Goal: Information Seeking & Learning: Learn about a topic

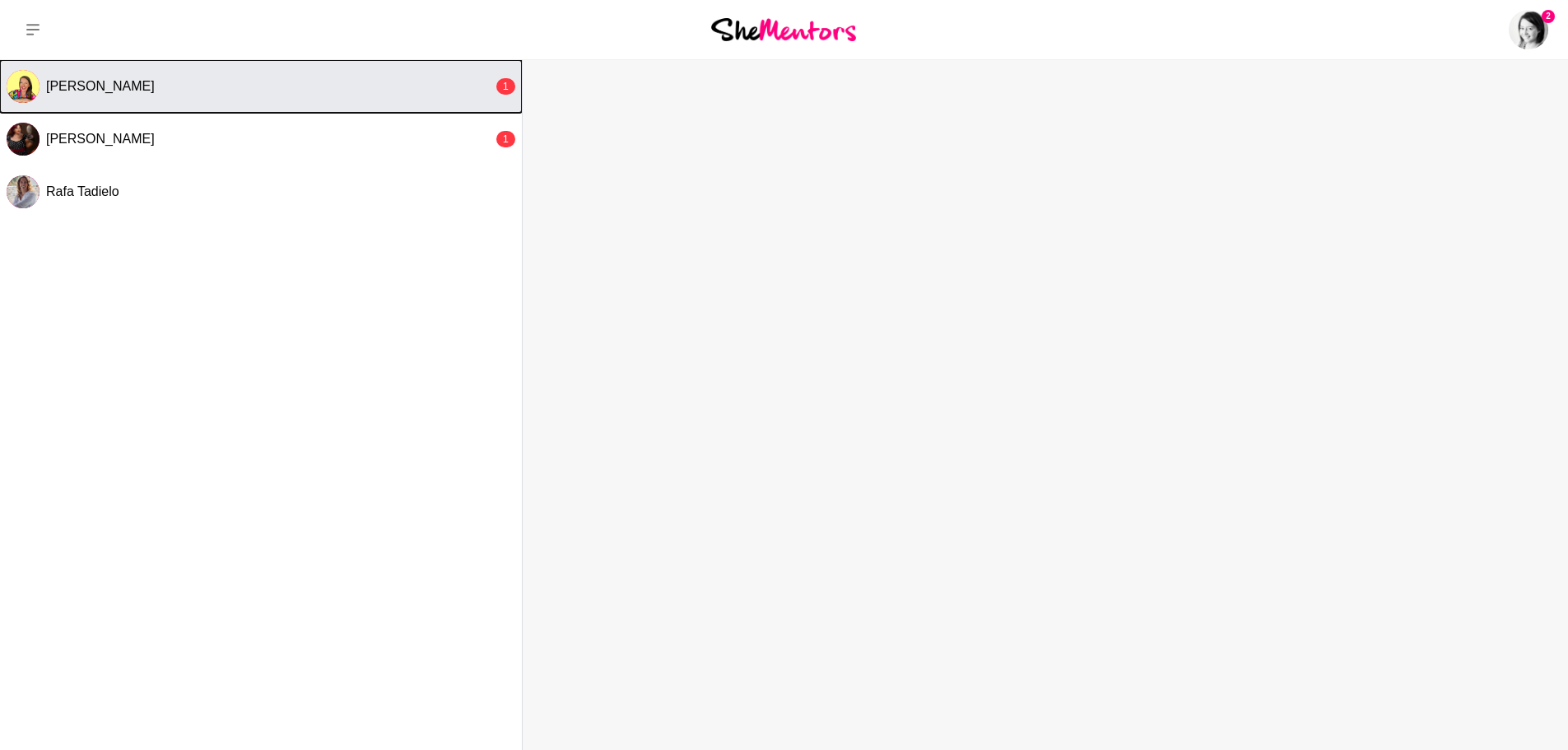
click at [74, 71] on button "[PERSON_NAME] 1" at bounding box center [261, 86] width 522 height 53
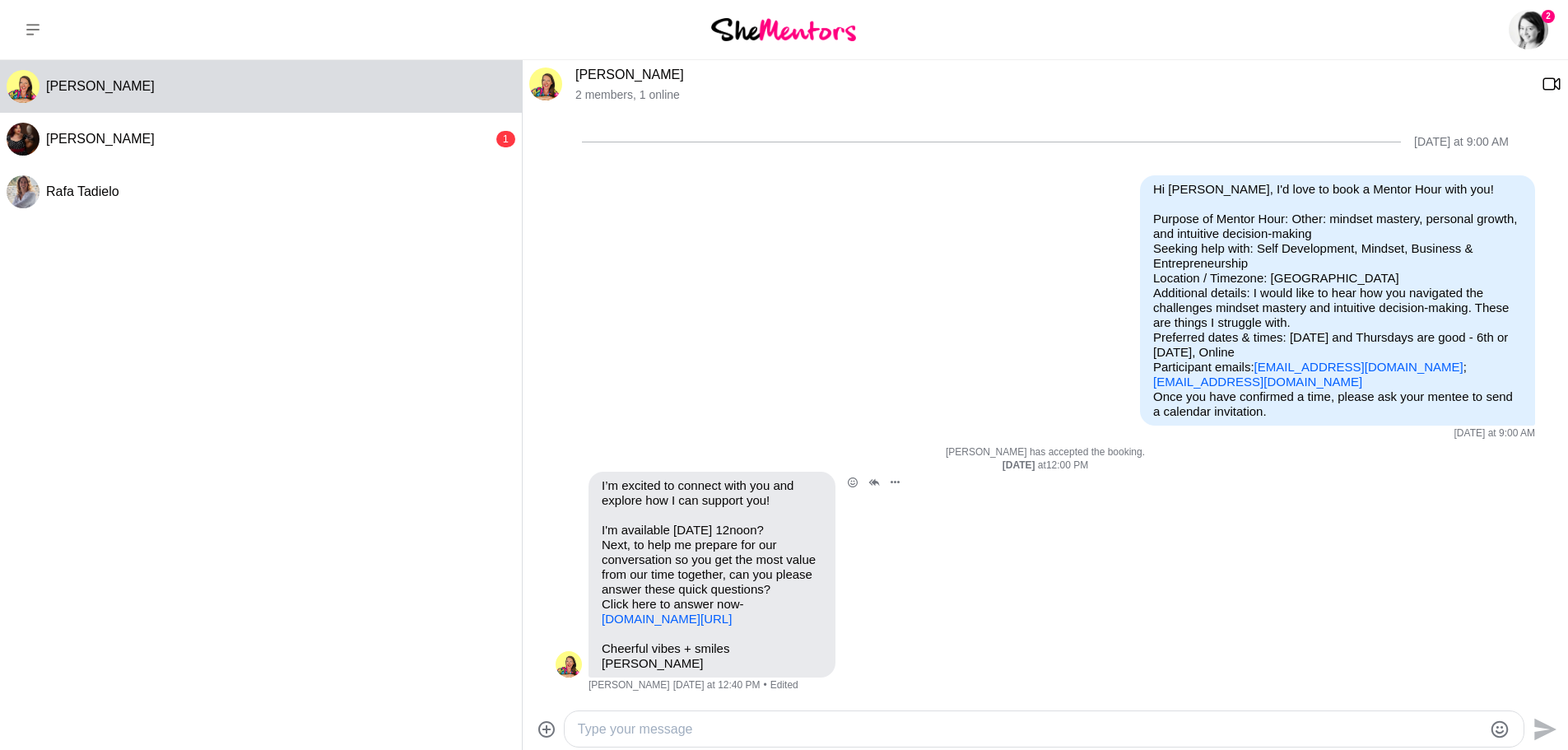
scroll to position [325, 0]
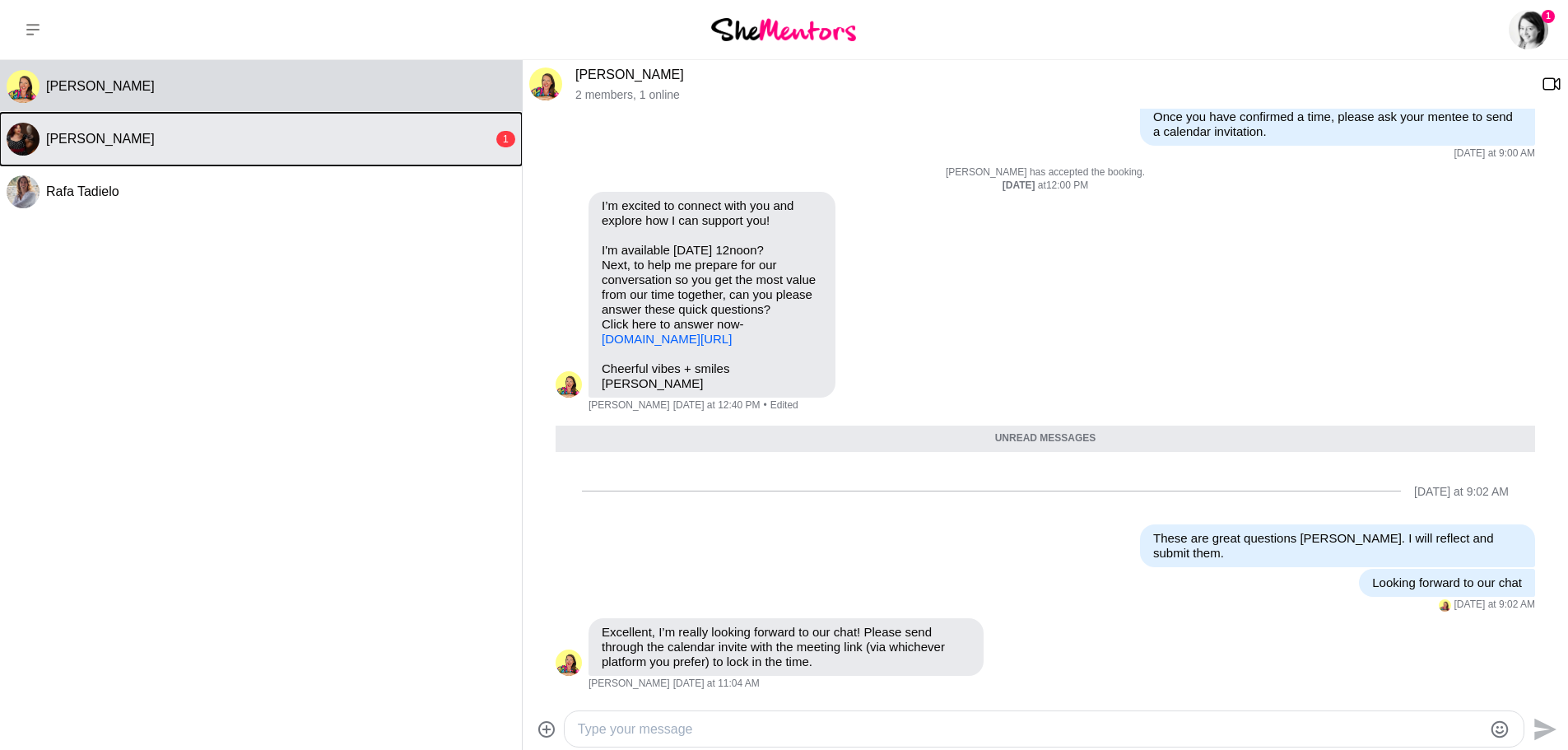
click at [217, 134] on div "[PERSON_NAME]" at bounding box center [269, 139] width 447 height 16
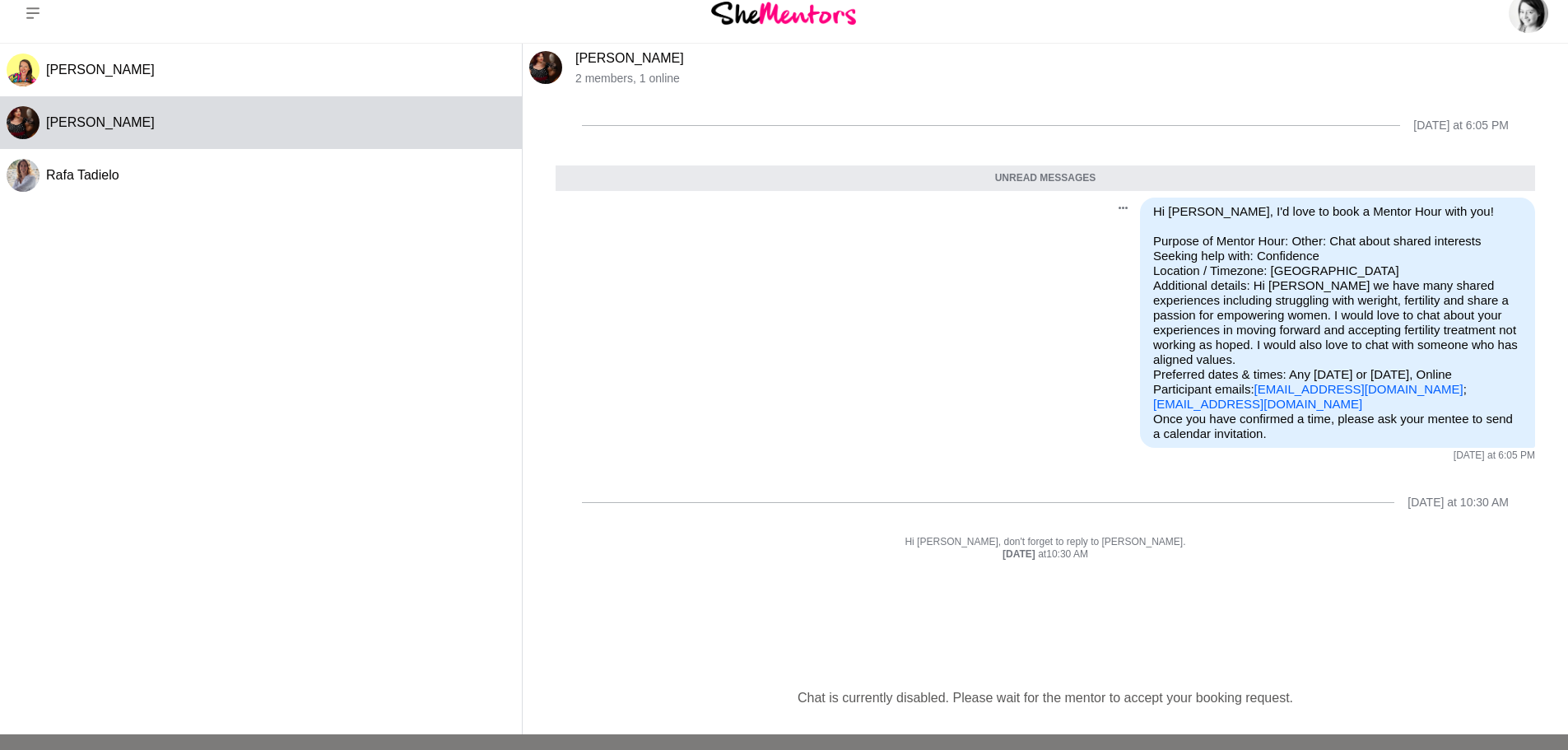
scroll to position [0, 0]
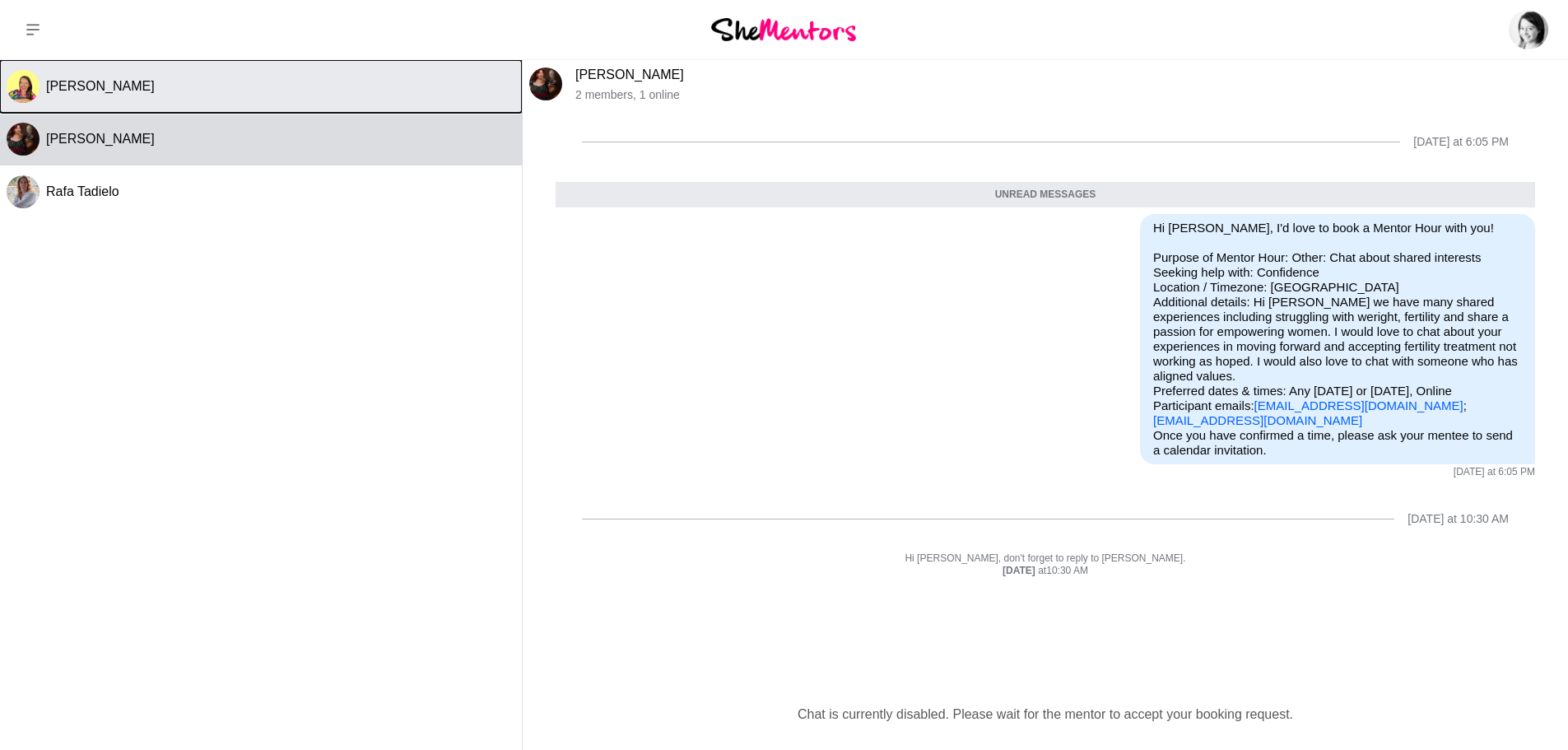
click at [122, 98] on button "[PERSON_NAME]" at bounding box center [261, 86] width 522 height 53
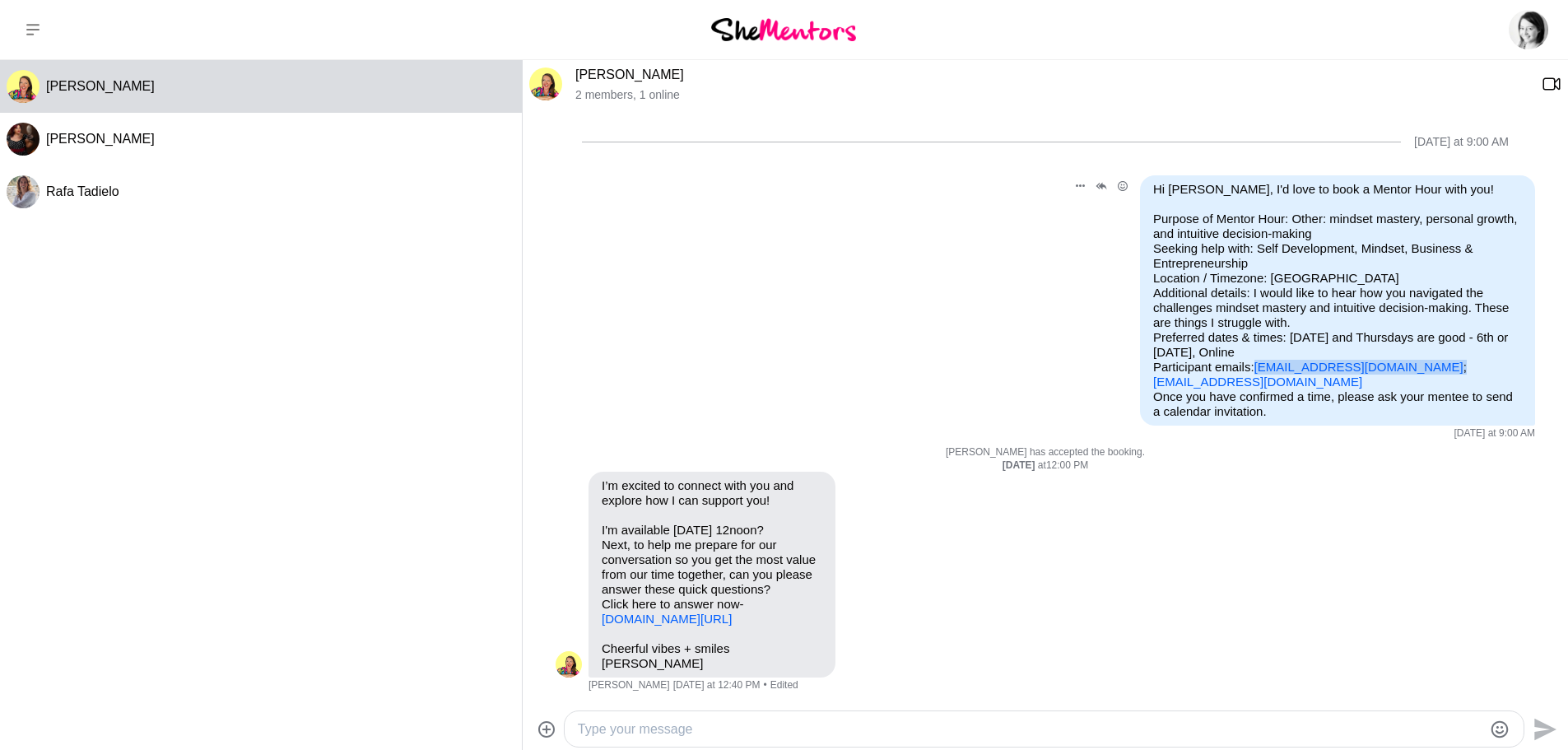
drag, startPoint x: 1395, startPoint y: 368, endPoint x: 1242, endPoint y: 365, distance: 153.0
click at [1242, 365] on p "Purpose of Mentor Hour: Other: mindset mastery, personal growth, and intuitive …" at bounding box center [1337, 300] width 368 height 178
copy p "[EMAIL_ADDRESS][DOMAIN_NAME] ;"
click at [601, 68] on link "[PERSON_NAME]" at bounding box center [630, 74] width 109 height 14
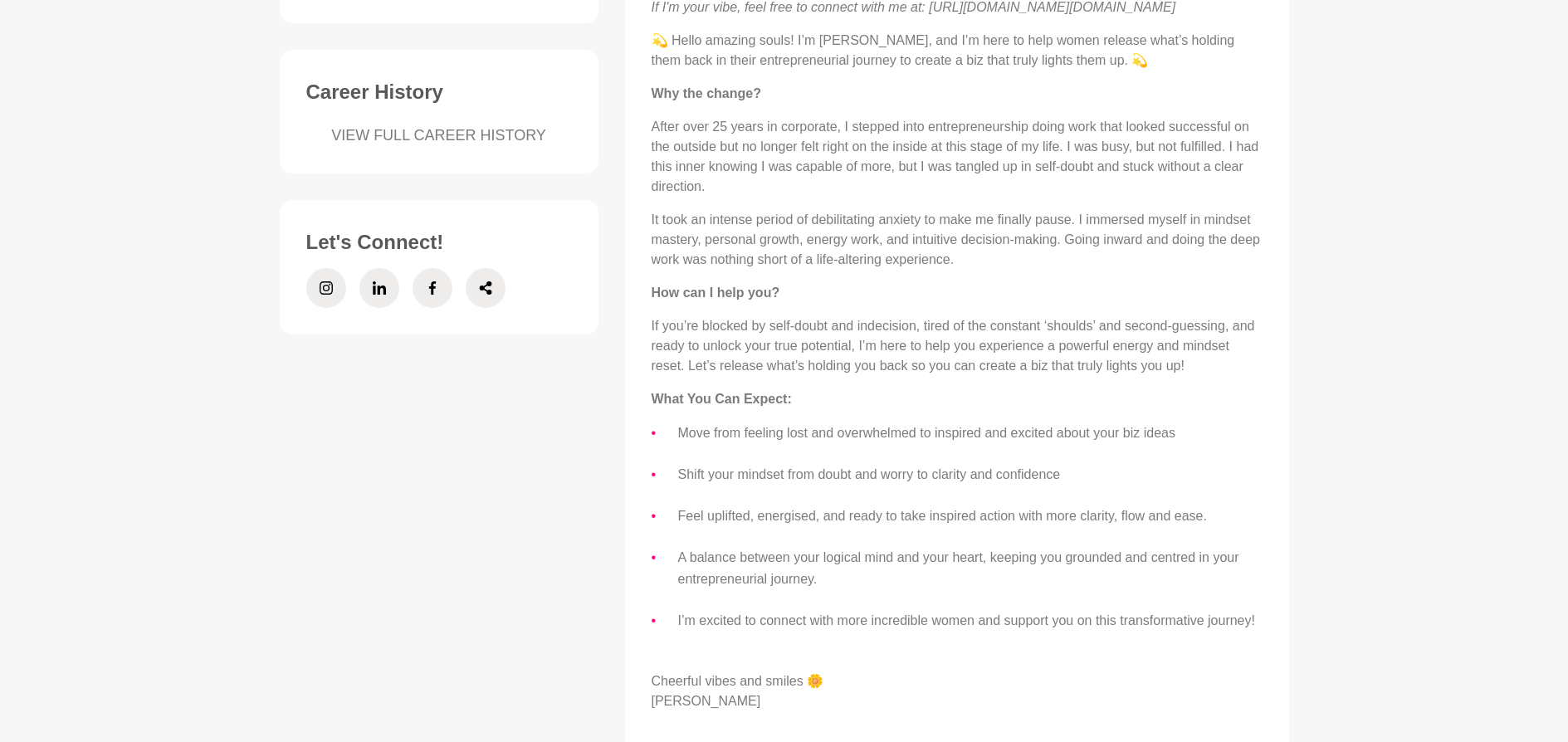
scroll to position [746, 0]
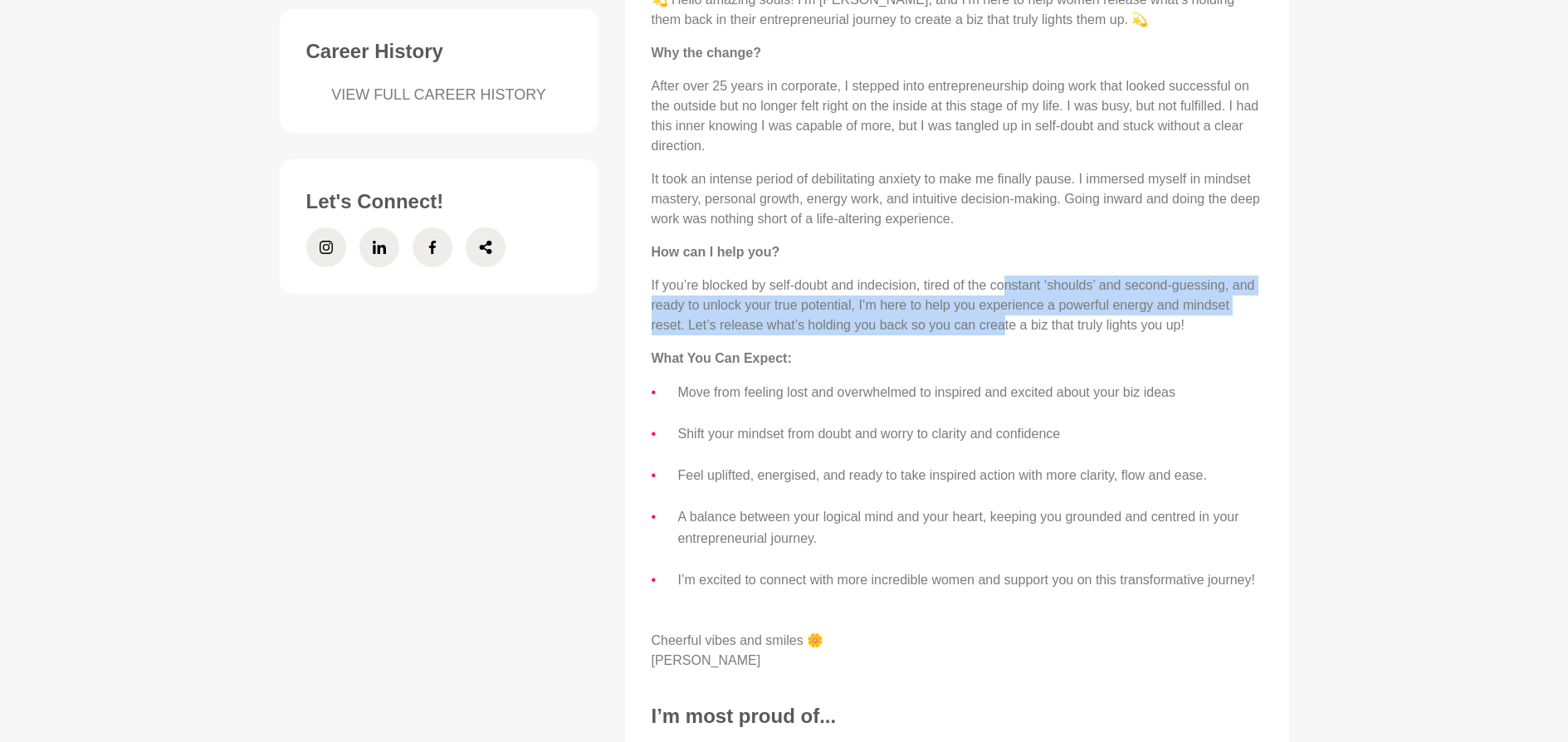
drag, startPoint x: 1006, startPoint y: 287, endPoint x: 1006, endPoint y: 327, distance: 40.0
click at [1005, 327] on p "If you’re blocked by self-doubt and indecision, tired of the constant ‘shoulds’…" at bounding box center [957, 305] width 611 height 60
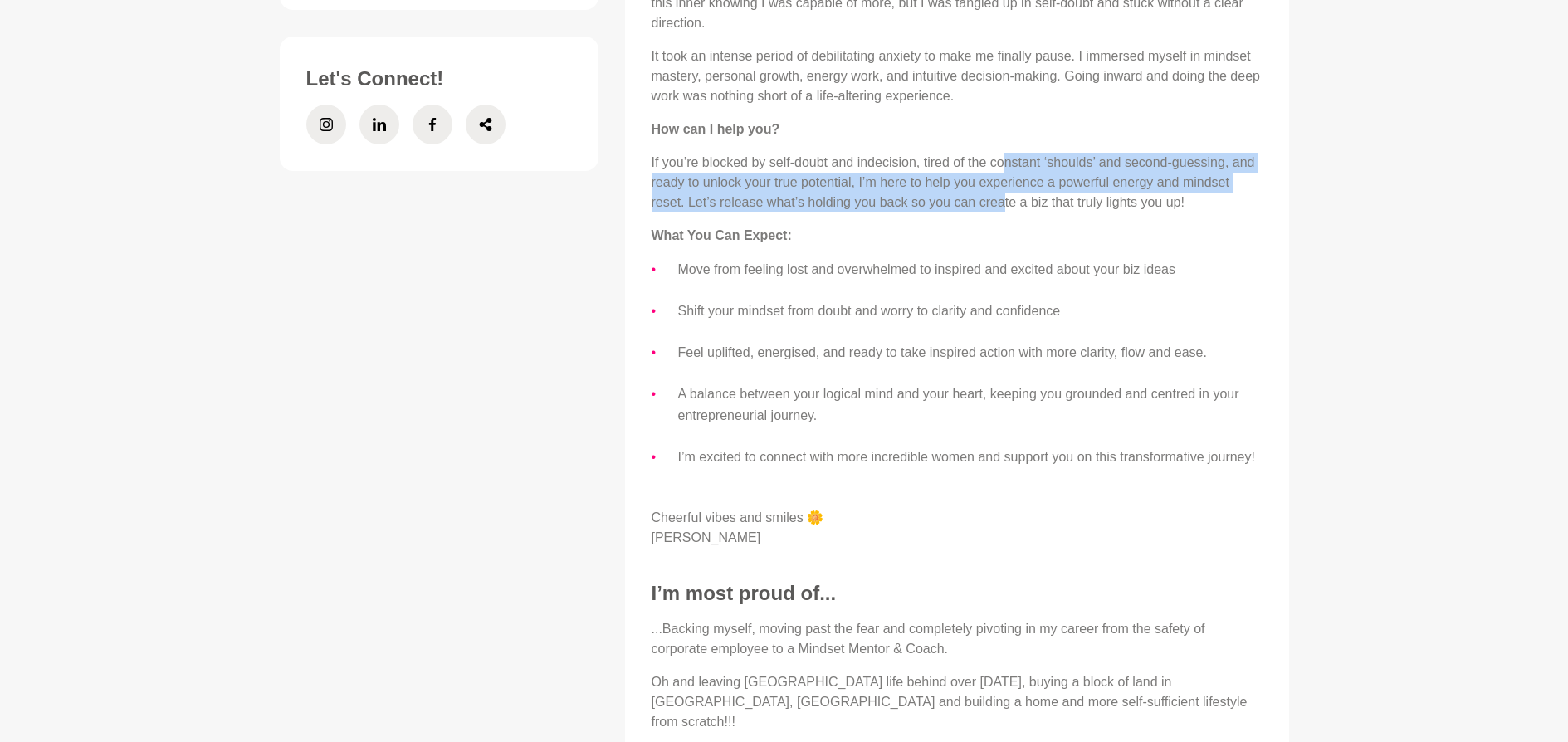
scroll to position [912, 0]
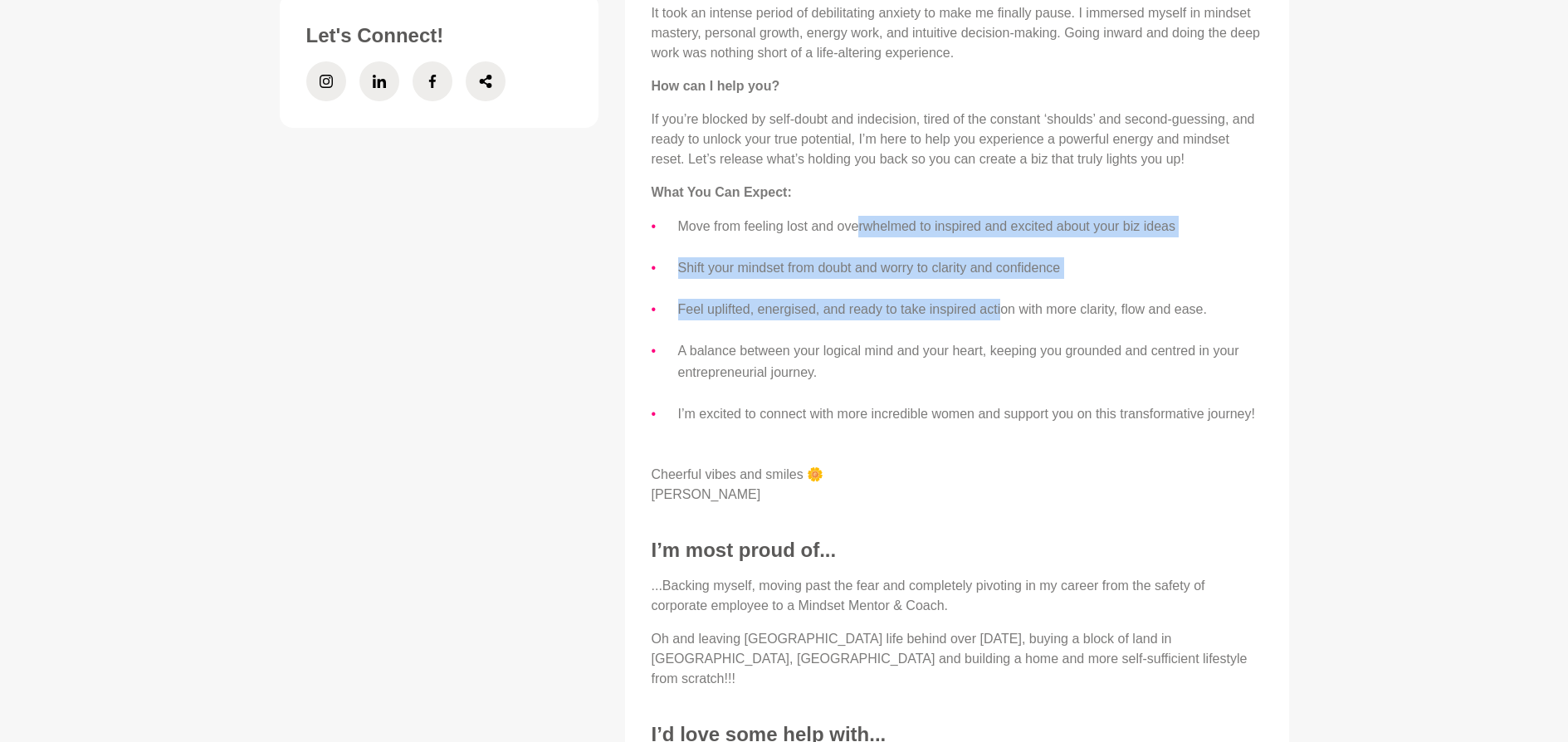
drag, startPoint x: 856, startPoint y: 226, endPoint x: 1002, endPoint y: 300, distance: 163.7
click at [1002, 300] on ul "Move from feeling lost and overwhelmed to inspired and excited about your biz i…" at bounding box center [957, 320] width 611 height 209
click at [1002, 300] on li "Feel uplifted, energised, and ready to take inspired action with more clarity, …" at bounding box center [969, 309] width 584 height 22
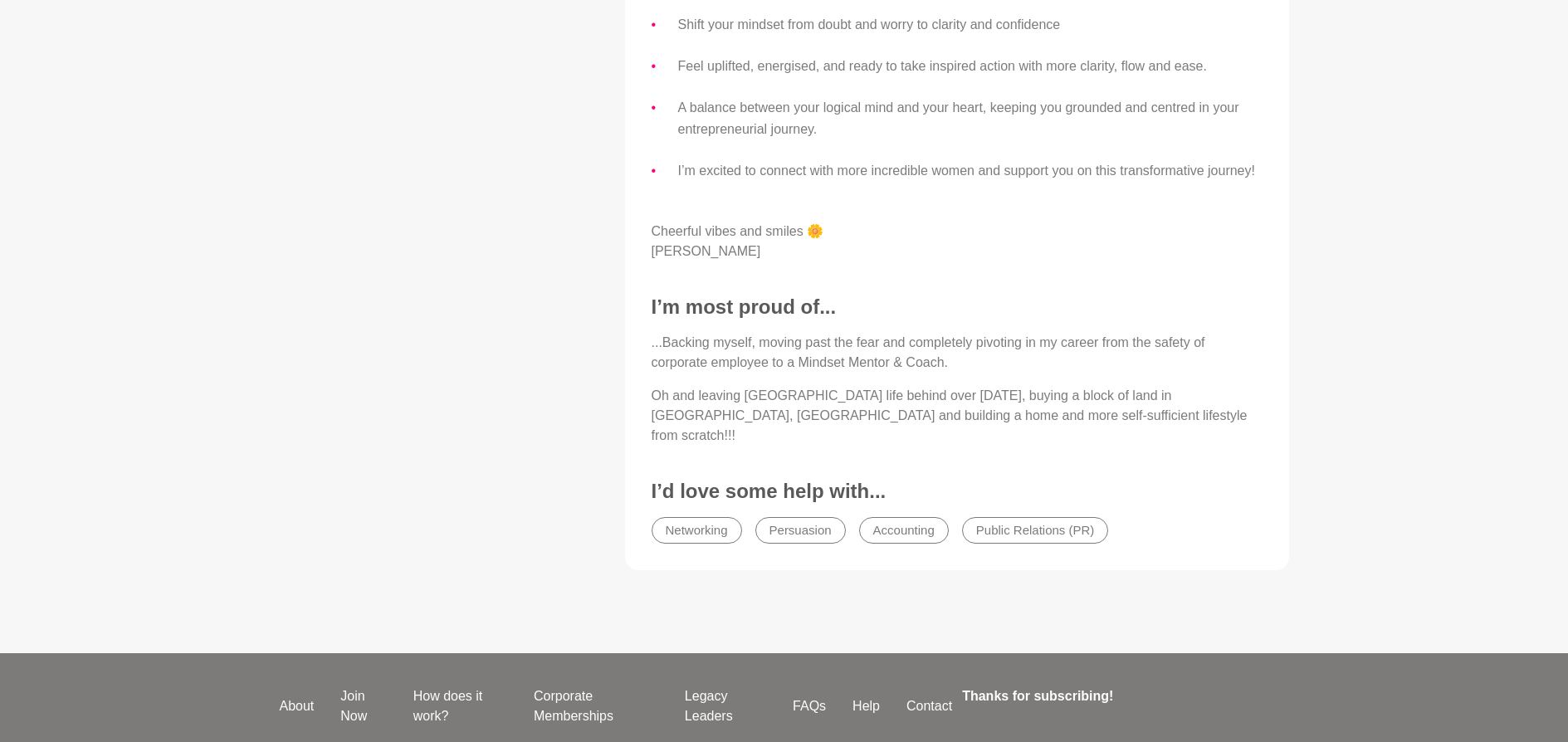
scroll to position [1161, 0]
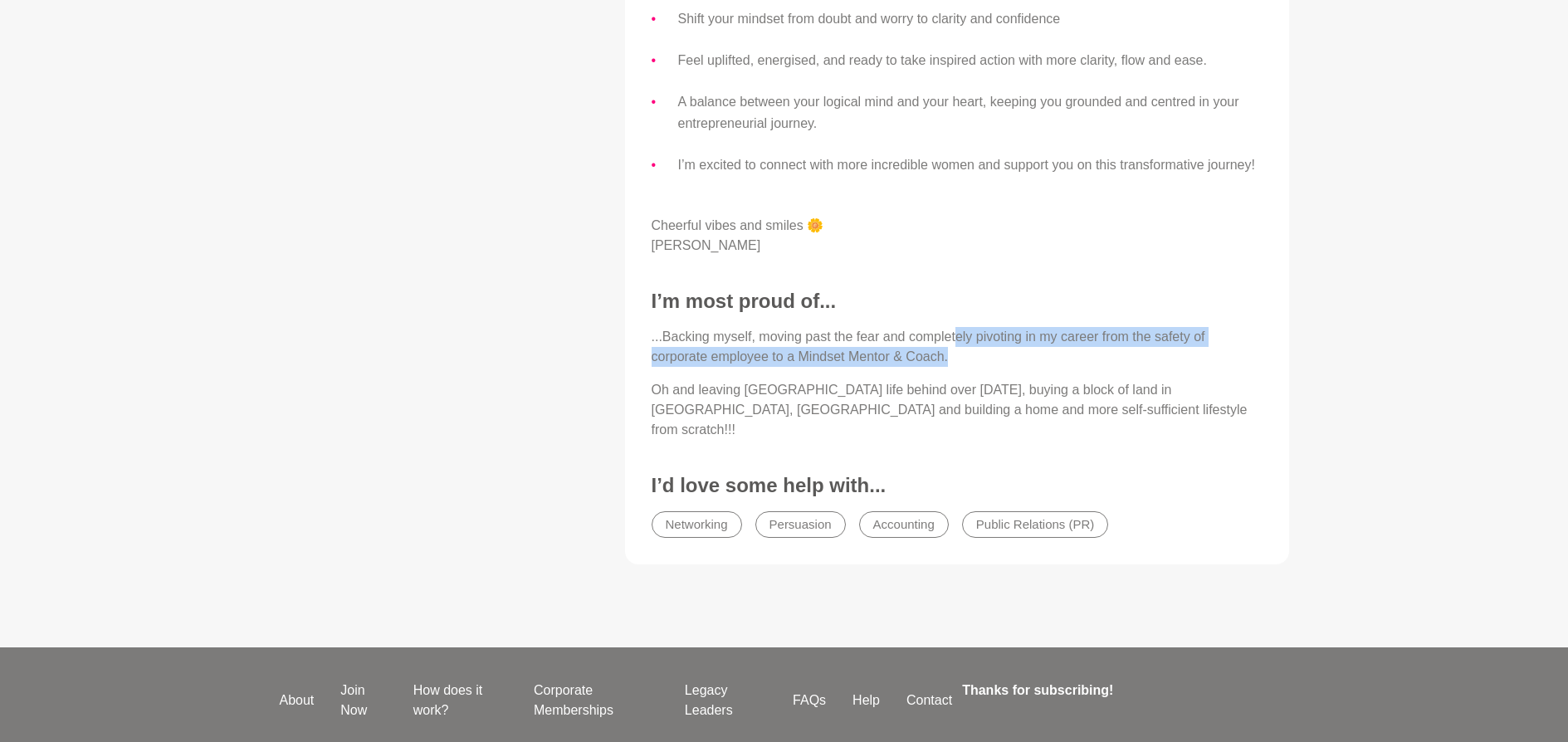
drag, startPoint x: 955, startPoint y: 336, endPoint x: 959, endPoint y: 362, distance: 26.3
click at [959, 362] on p "...Backing myself, moving past the fear and completely pivoting in my career fr…" at bounding box center [957, 347] width 611 height 40
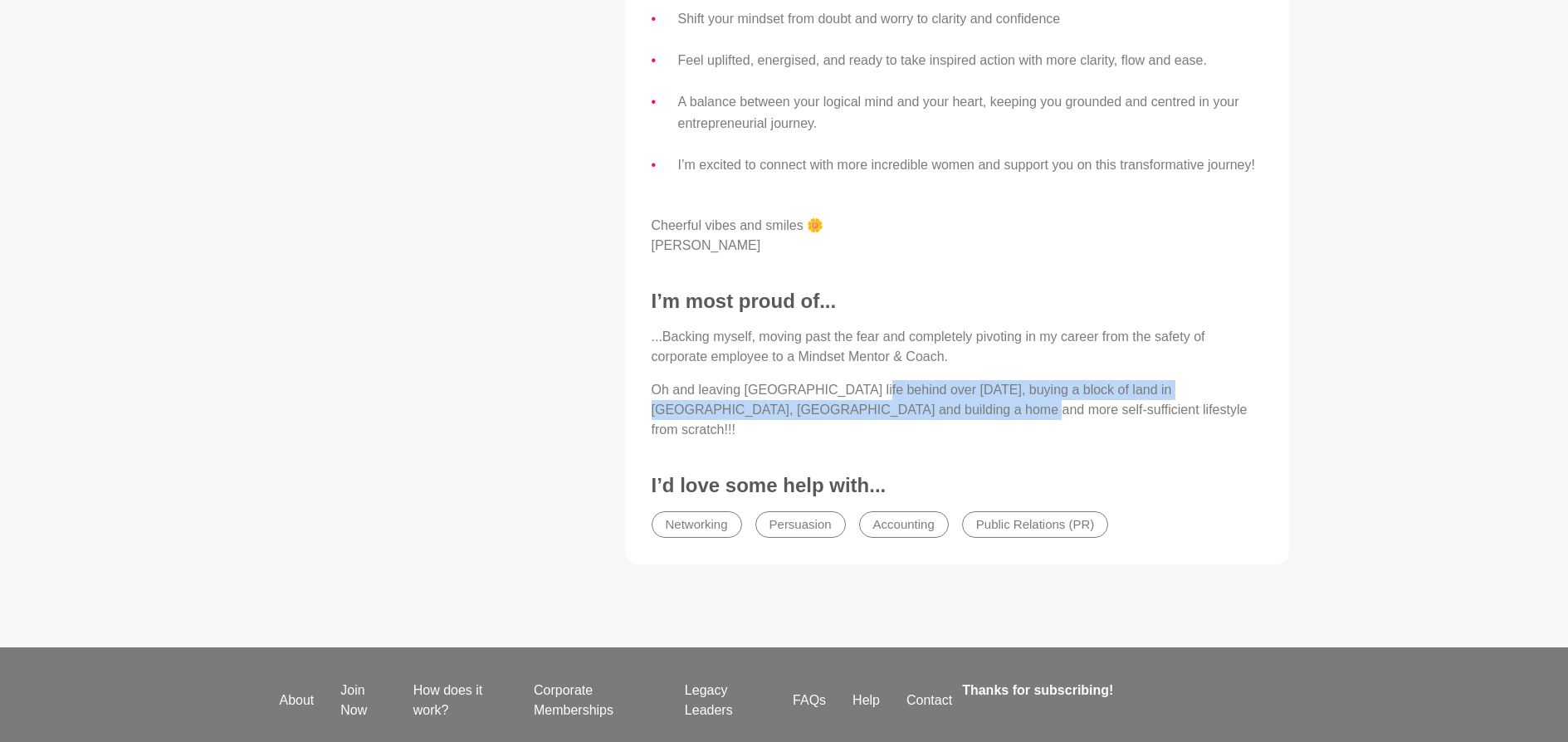
drag, startPoint x: 859, startPoint y: 387, endPoint x: 902, endPoint y: 403, distance: 45.9
click at [902, 403] on p "Oh and leaving [GEOGRAPHIC_DATA] life behind over [DATE], buying a block of lan…" at bounding box center [957, 410] width 611 height 60
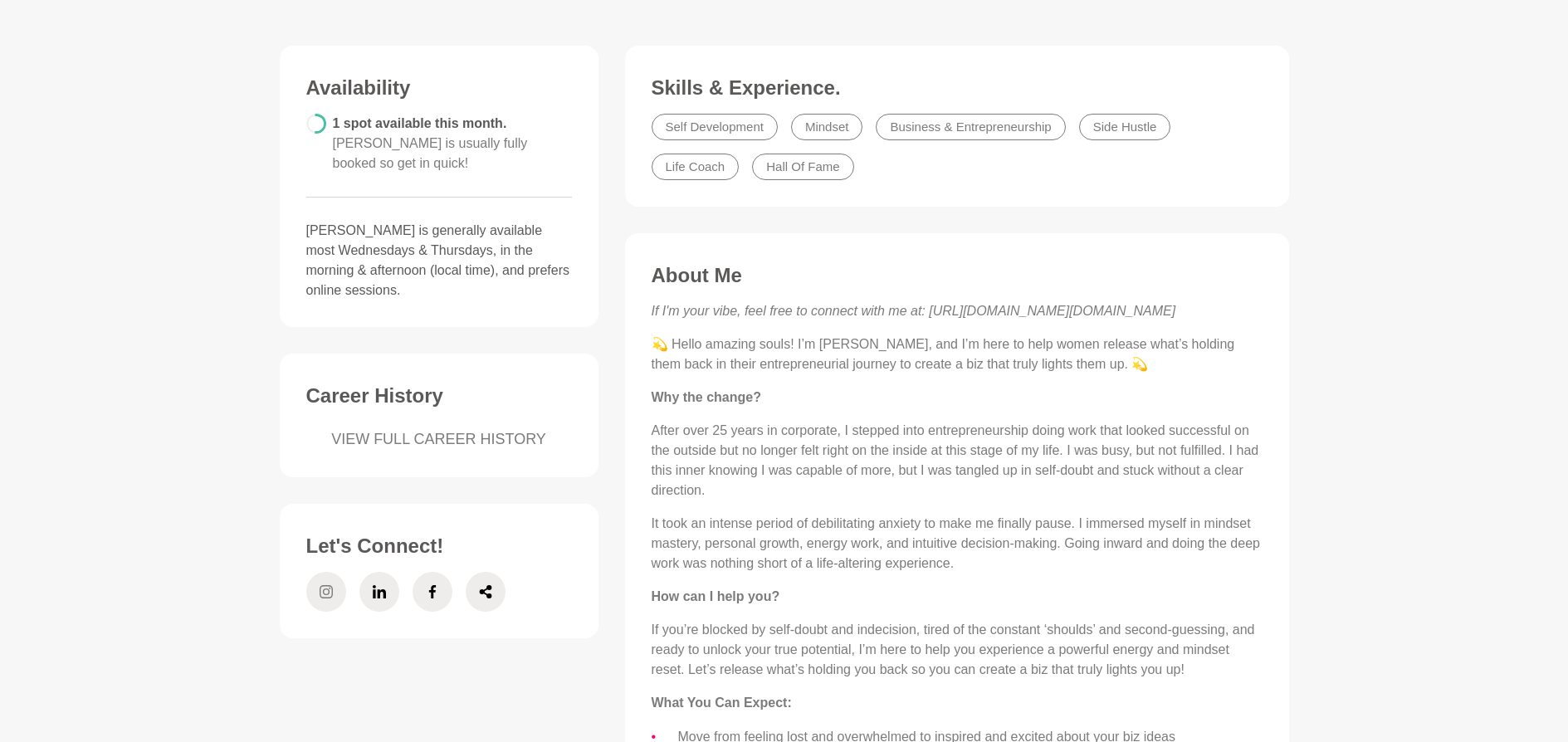
scroll to position [581, 0]
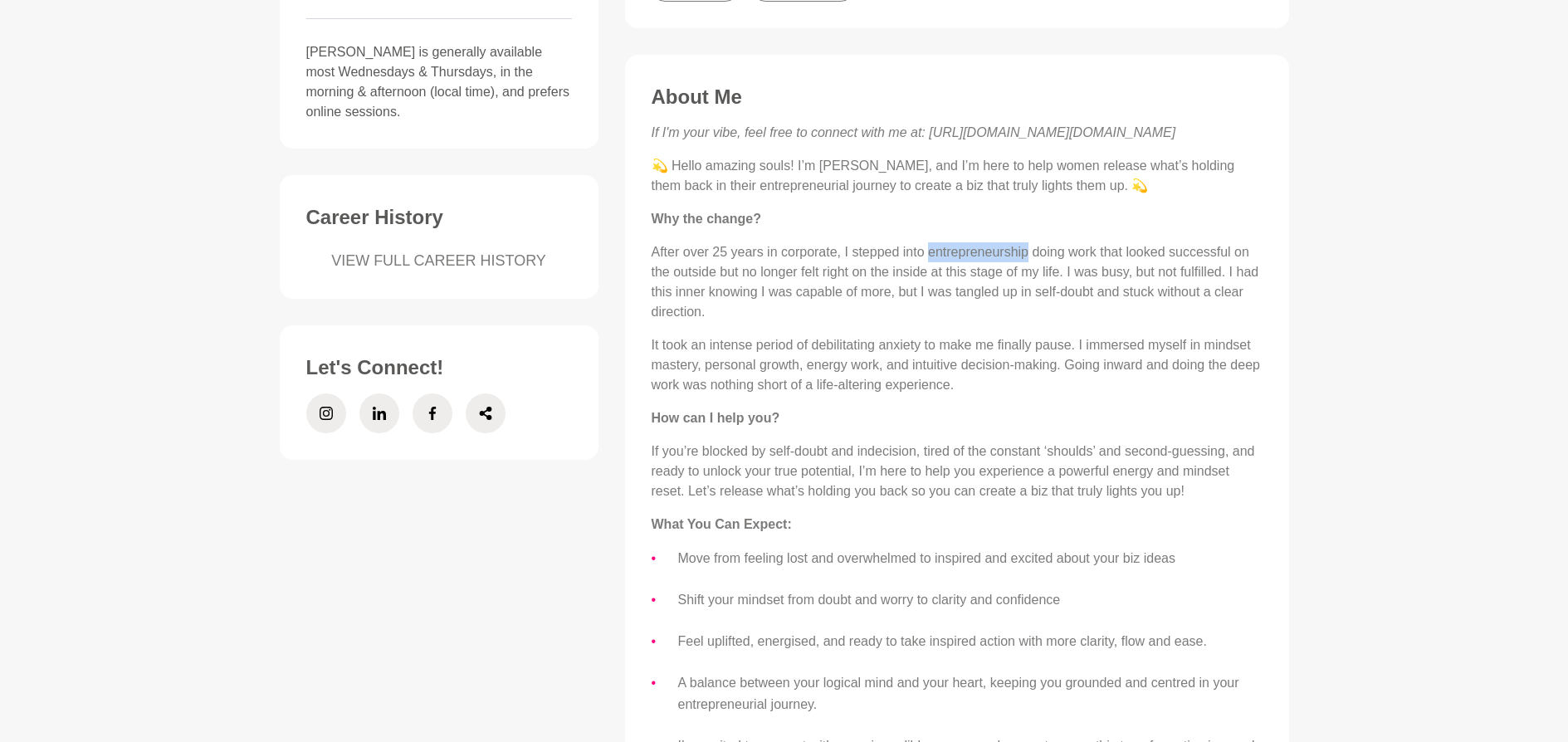
drag, startPoint x: 1029, startPoint y: 255, endPoint x: 929, endPoint y: 249, distance: 100.2
click at [929, 251] on p "After over 25 years in corporate, I stepped into entrepreneurship doing work th…" at bounding box center [957, 283] width 611 height 80
copy p "entrepreneurship"
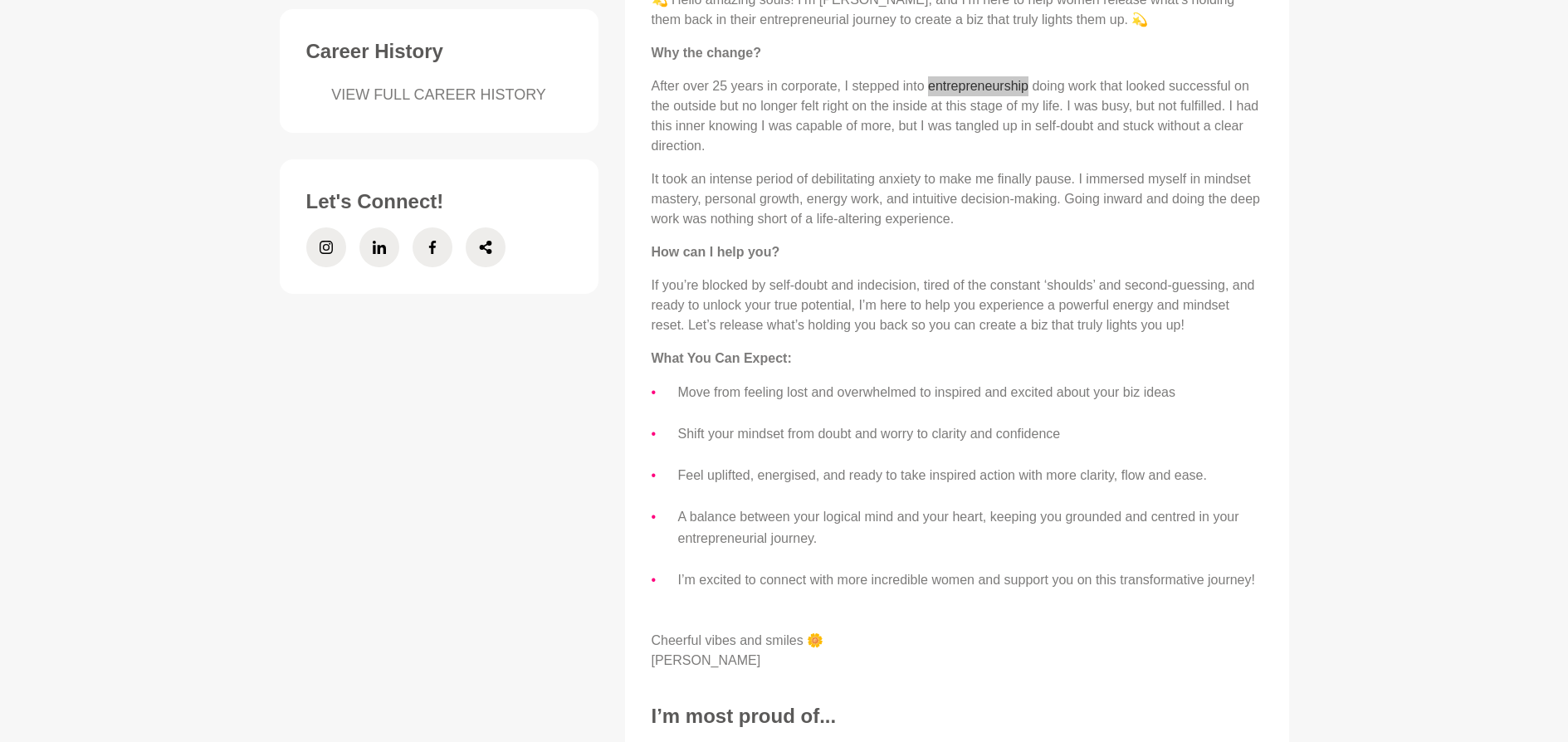
scroll to position [498, 0]
